Goal: Information Seeking & Learning: Learn about a topic

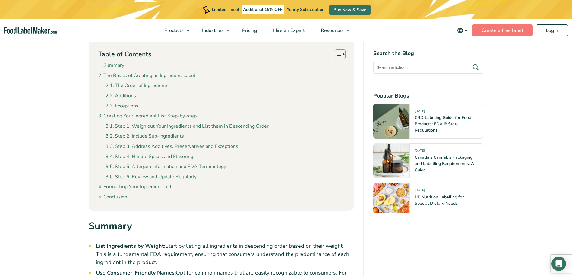
scroll to position [301, 0]
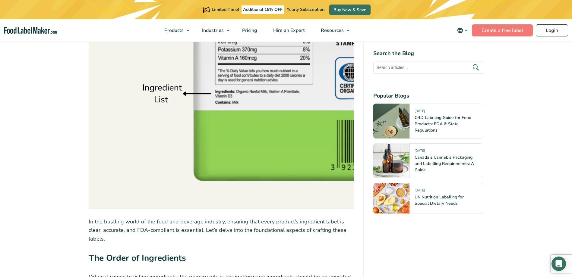
scroll to position [804, 0]
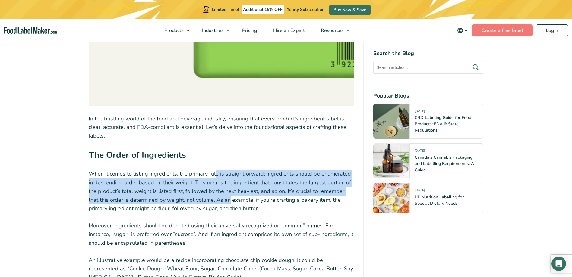
drag, startPoint x: 216, startPoint y: 177, endPoint x: 217, endPoint y: 197, distance: 20.3
click at [217, 197] on p "When it comes to listing ingredients, the primary rule is straightforward: ingr…" at bounding box center [221, 191] width 265 height 43
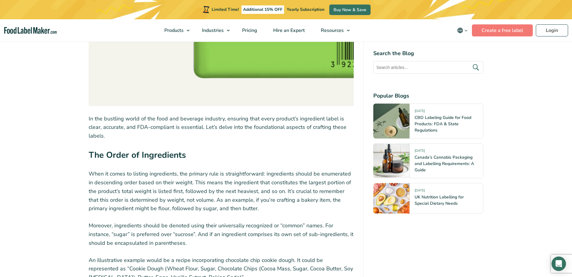
drag, startPoint x: 222, startPoint y: 190, endPoint x: 247, endPoint y: 207, distance: 30.4
click at [247, 207] on p "When it comes to listing ingredients, the primary rule is straightforward: ingr…" at bounding box center [221, 191] width 265 height 43
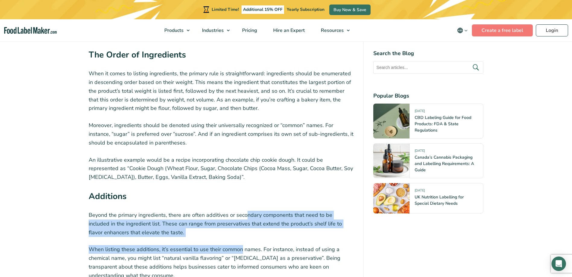
drag, startPoint x: 247, startPoint y: 207, endPoint x: 241, endPoint y: 239, distance: 32.2
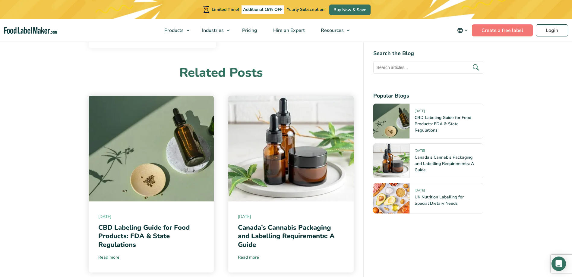
scroll to position [2814, 0]
